Goal: Information Seeking & Learning: Learn about a topic

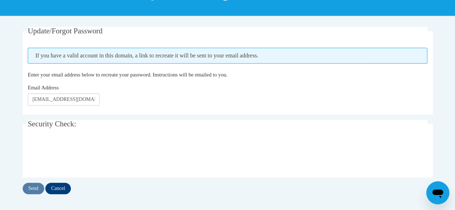
scroll to position [117, 0]
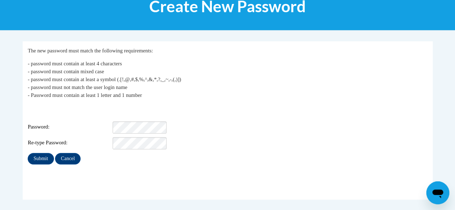
scroll to position [109, 0]
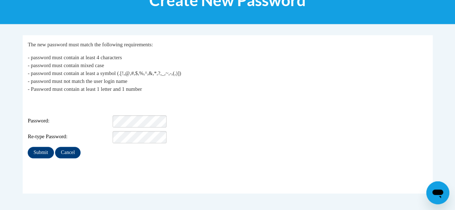
drag, startPoint x: 460, startPoint y: 78, endPoint x: 458, endPoint y: 124, distance: 46.4
click at [218, 89] on p "- password must contain at least 4 characters - password must contain mixed cas…" at bounding box center [227, 74] width 399 height 40
click at [120, 138] on div "My Password The new password must match the following requirements: - password …" at bounding box center [227, 100] width 399 height 118
click at [41, 147] on input "Submit" at bounding box center [41, 152] width 26 height 11
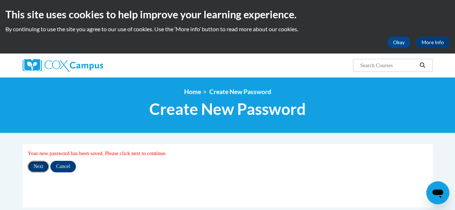
click at [40, 165] on input "Next" at bounding box center [38, 166] width 21 height 11
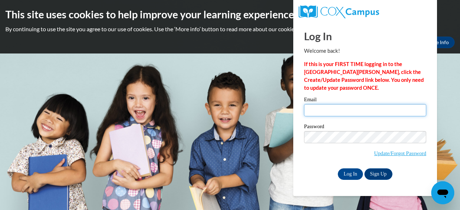
click at [318, 110] on input "Email" at bounding box center [365, 110] width 122 height 12
type input "[EMAIL_ADDRESS][DOMAIN_NAME]"
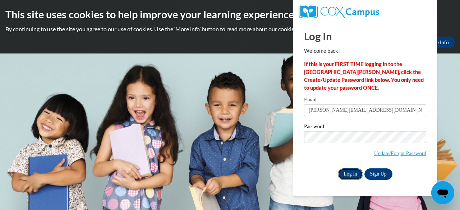
click at [346, 174] on input "Log In" at bounding box center [350, 174] width 25 height 11
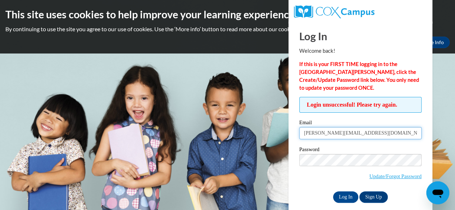
click at [360, 133] on input "[PERSON_NAME][EMAIL_ADDRESS][DOMAIN_NAME]" at bounding box center [360, 133] width 122 height 12
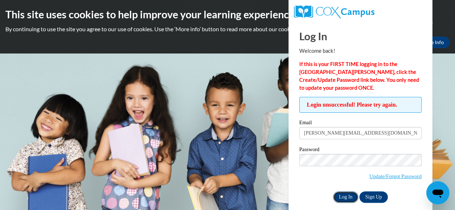
click at [352, 198] on input "Log In" at bounding box center [345, 197] width 25 height 11
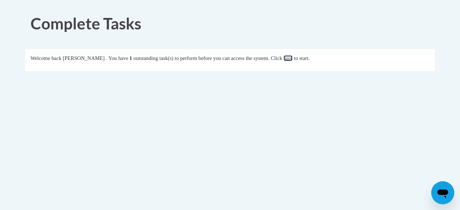
click at [293, 59] on link "here" at bounding box center [288, 58] width 9 height 6
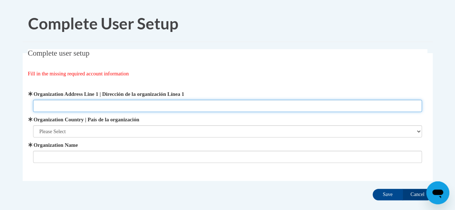
click at [106, 101] on input "Organization Address Line 1 | Dirección de la organización Línea 1" at bounding box center [227, 106] width 388 height 12
type input "[STREET_ADDRESS][PERSON_NAME]"
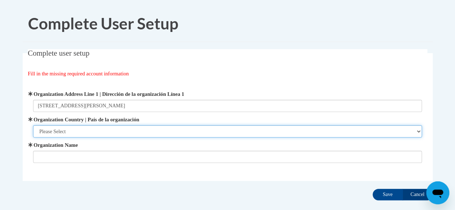
click at [105, 132] on select "Please Select [GEOGRAPHIC_DATA] | [GEOGRAPHIC_DATA] Outside of [GEOGRAPHIC_DATA…" at bounding box center [227, 131] width 388 height 12
select select "ad49bcad-a171-4b2e-b99c-48b446064914"
click at [33, 125] on select "Please Select [GEOGRAPHIC_DATA] | [GEOGRAPHIC_DATA] Outside of [GEOGRAPHIC_DATA…" at bounding box center [227, 131] width 388 height 12
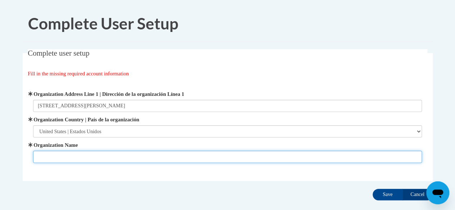
click at [94, 161] on input "Organization Name" at bounding box center [227, 157] width 388 height 12
type input "Readers 2 Leaders"
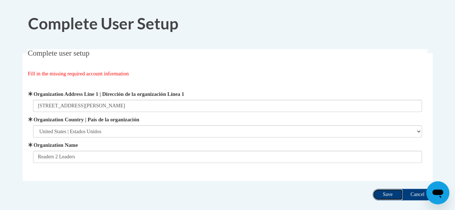
click at [381, 199] on input "Save" at bounding box center [387, 194] width 30 height 11
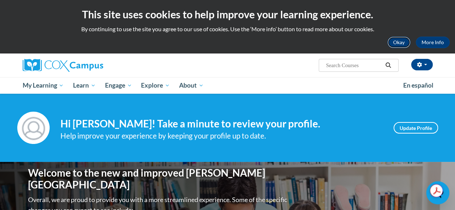
click at [400, 45] on button "Okay" at bounding box center [398, 42] width 23 height 11
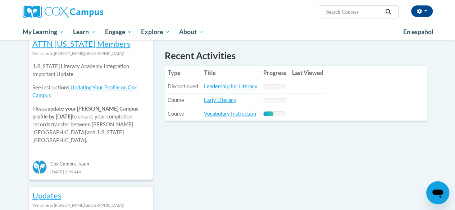
scroll to position [248, 0]
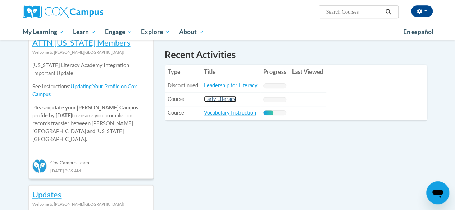
click at [215, 100] on link "Early Literacy" at bounding box center [220, 99] width 32 height 6
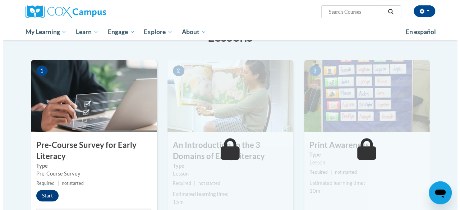
scroll to position [129, 0]
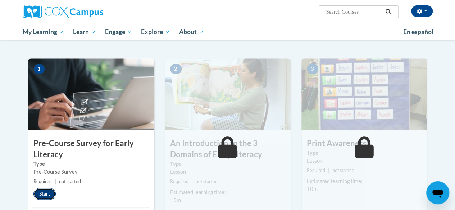
click at [47, 196] on button "Start" at bounding box center [44, 193] width 22 height 11
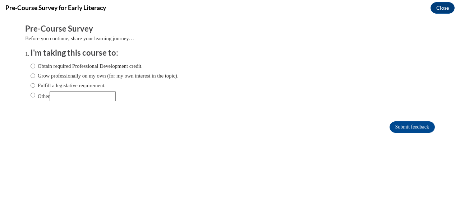
scroll to position [0, 0]
click at [32, 67] on label "Obtain required Professional Development credit." at bounding box center [87, 66] width 112 height 8
click at [32, 67] on input "Obtain required Professional Development credit." at bounding box center [33, 66] width 5 height 8
radio input "true"
click at [392, 126] on input "Submit feedback" at bounding box center [412, 126] width 45 height 11
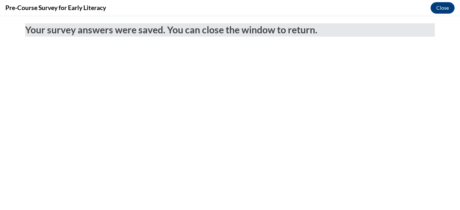
click at [373, 82] on div "Your survey answers were saved. You can close the window to return." at bounding box center [230, 49] width 420 height 67
click at [448, 8] on button "Close" at bounding box center [443, 7] width 24 height 11
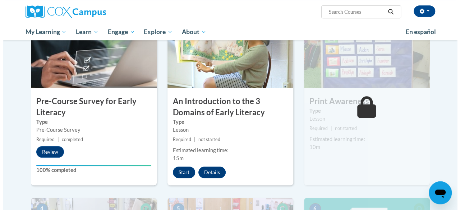
scroll to position [172, 0]
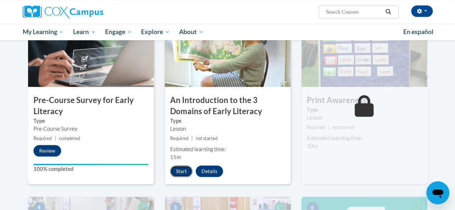
click at [183, 166] on button "Start" at bounding box center [181, 171] width 22 height 11
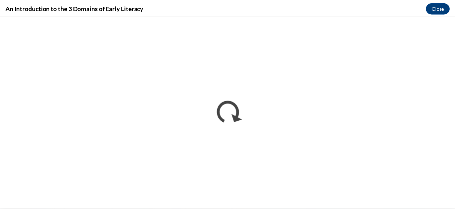
scroll to position [0, 0]
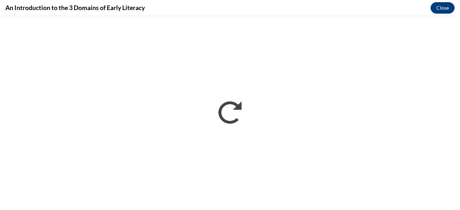
drag, startPoint x: 460, startPoint y: 4, endPoint x: 191, endPoint y: 5, distance: 268.4
click at [191, 5] on div "An Introduction to the 3 Domains of Early Literacy Close" at bounding box center [230, 8] width 460 height 16
drag, startPoint x: 349, startPoint y: 1, endPoint x: 249, endPoint y: 9, distance: 100.2
click at [249, 9] on div "An Introduction to the 3 Domains of Early Literacy Close" at bounding box center [230, 8] width 460 height 16
